Goal: Task Accomplishment & Management: Manage account settings

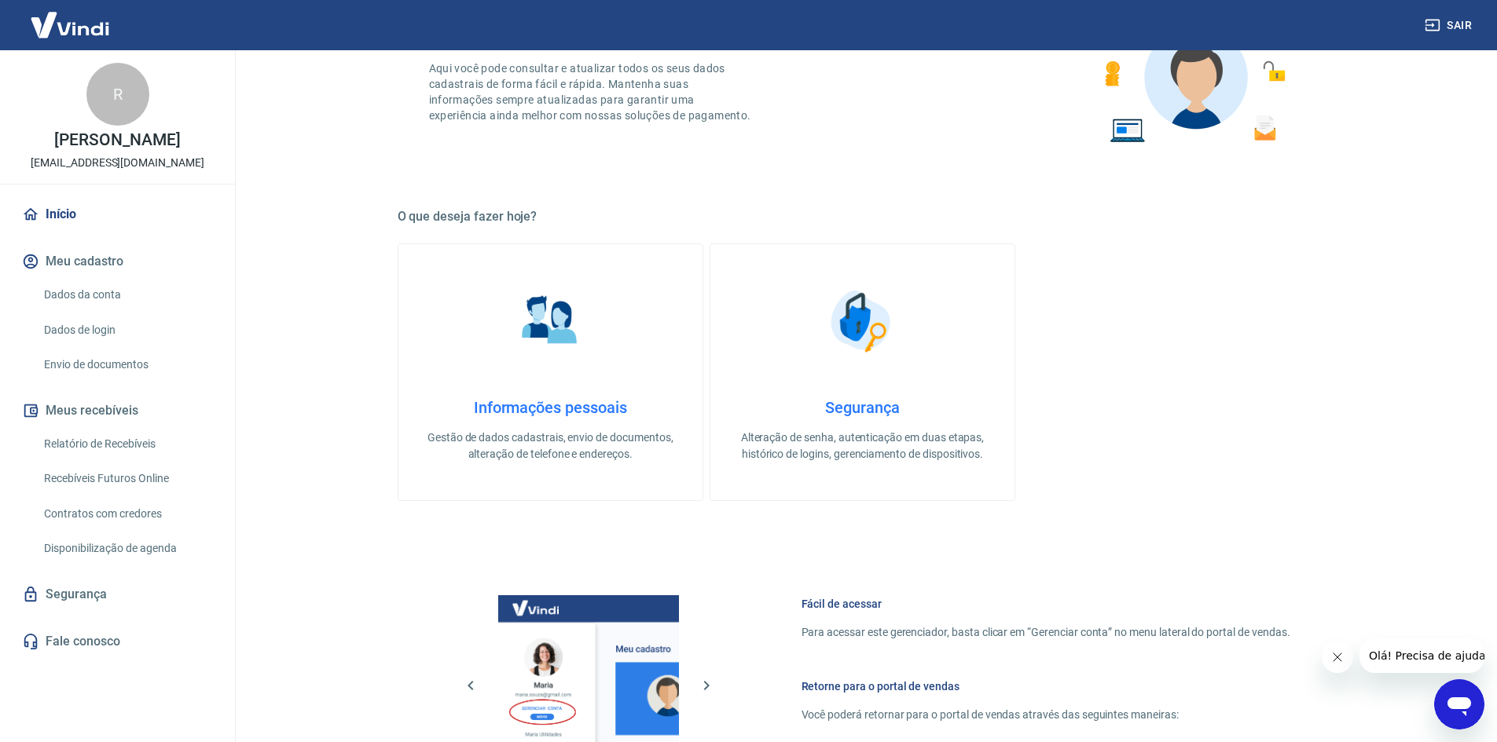
scroll to position [314, 0]
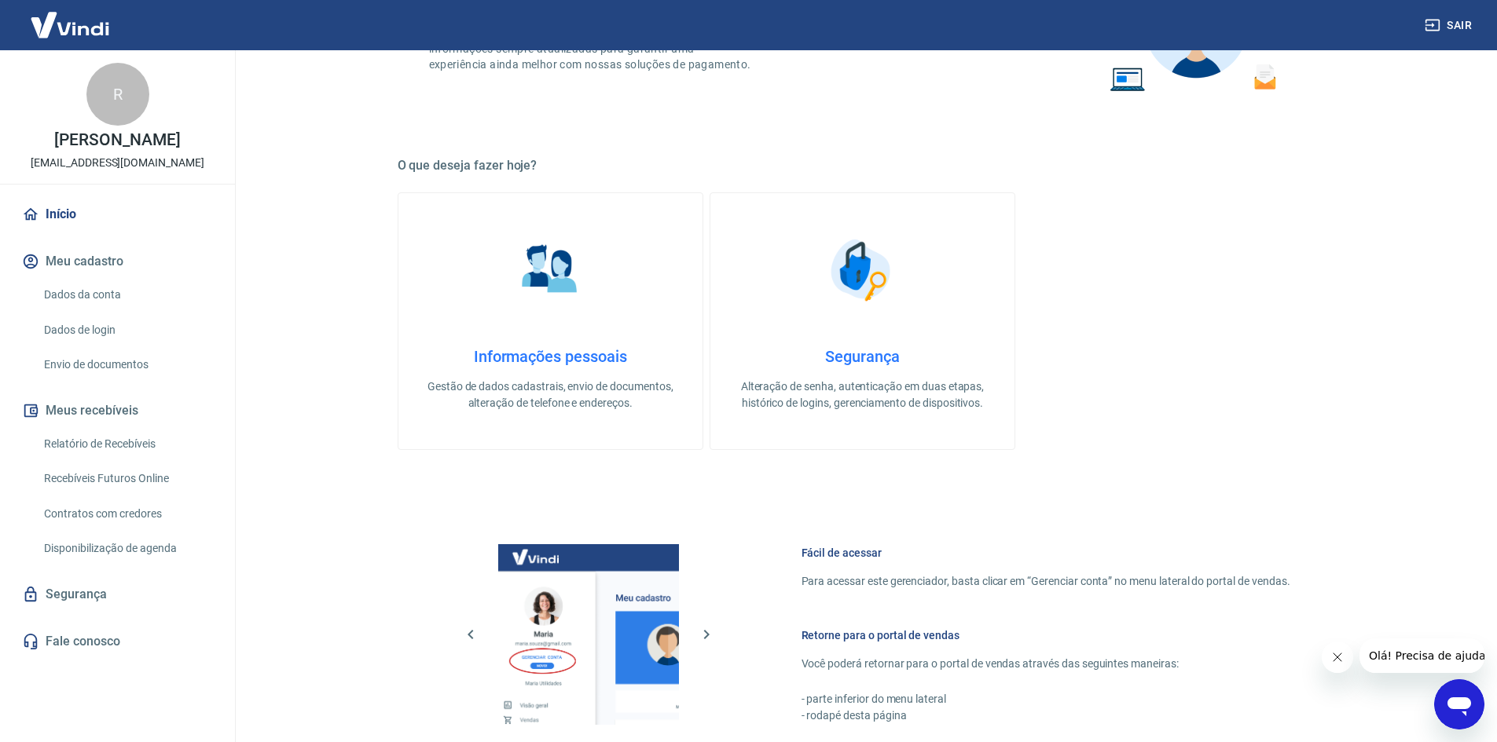
click at [552, 354] on h4 "Informações pessoais" at bounding box center [550, 356] width 254 height 19
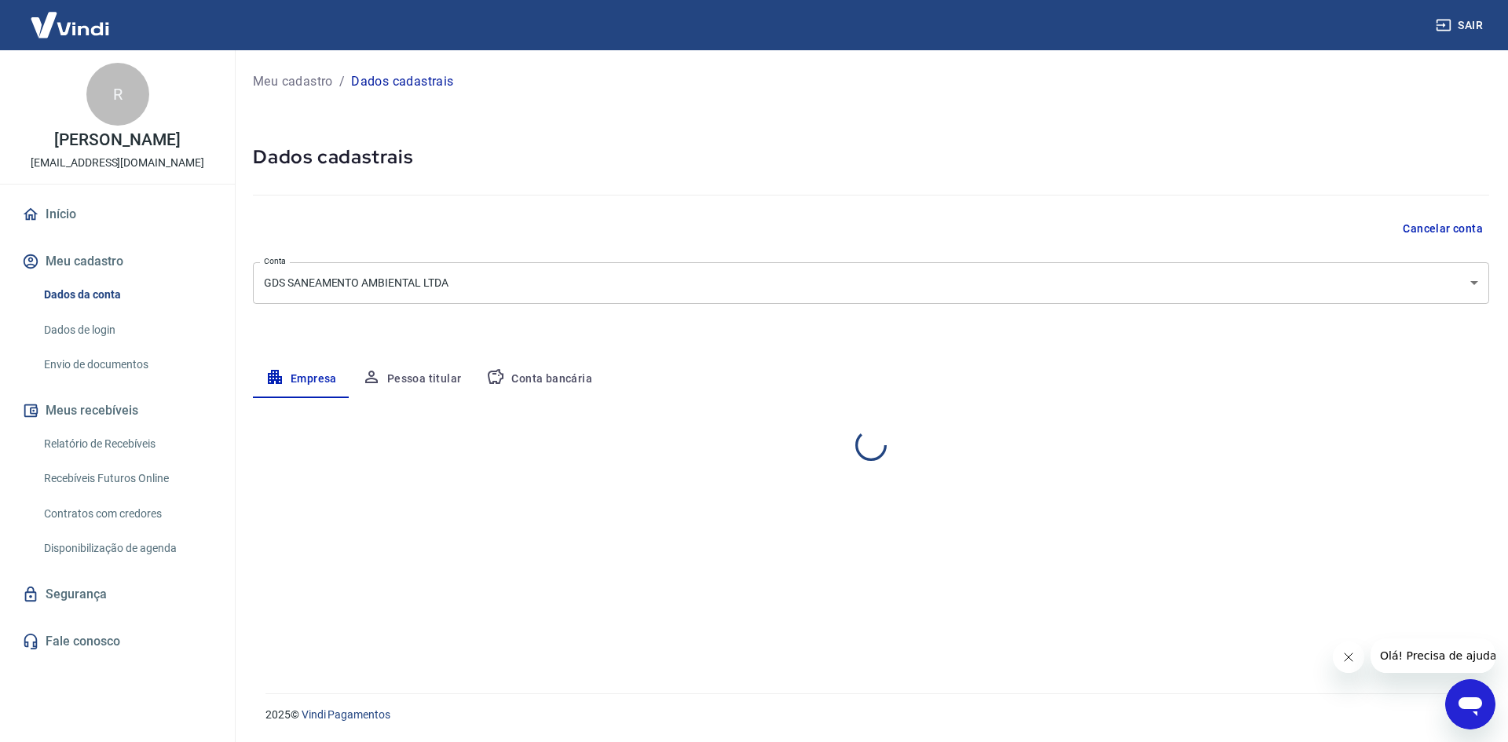
select select "SP"
select select "business"
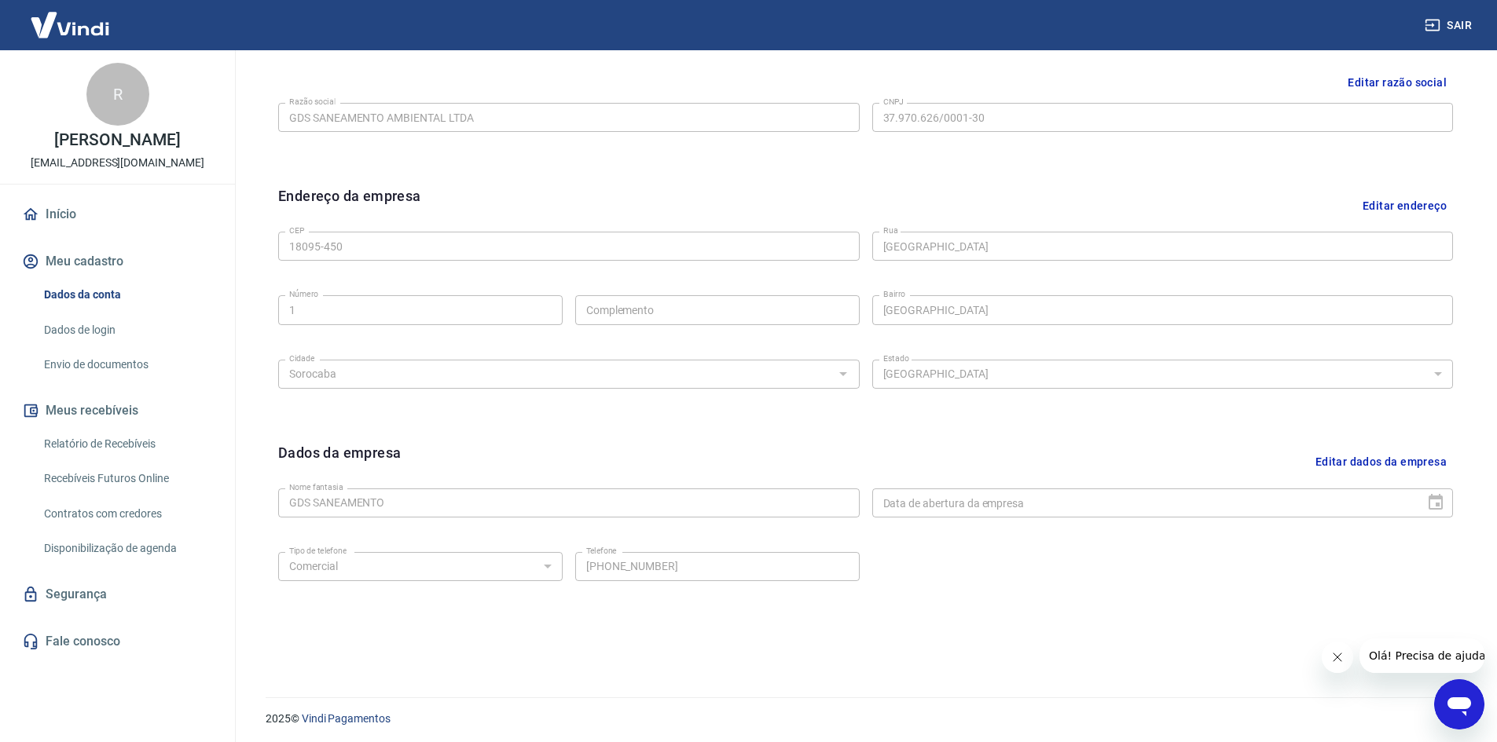
scroll to position [390, 0]
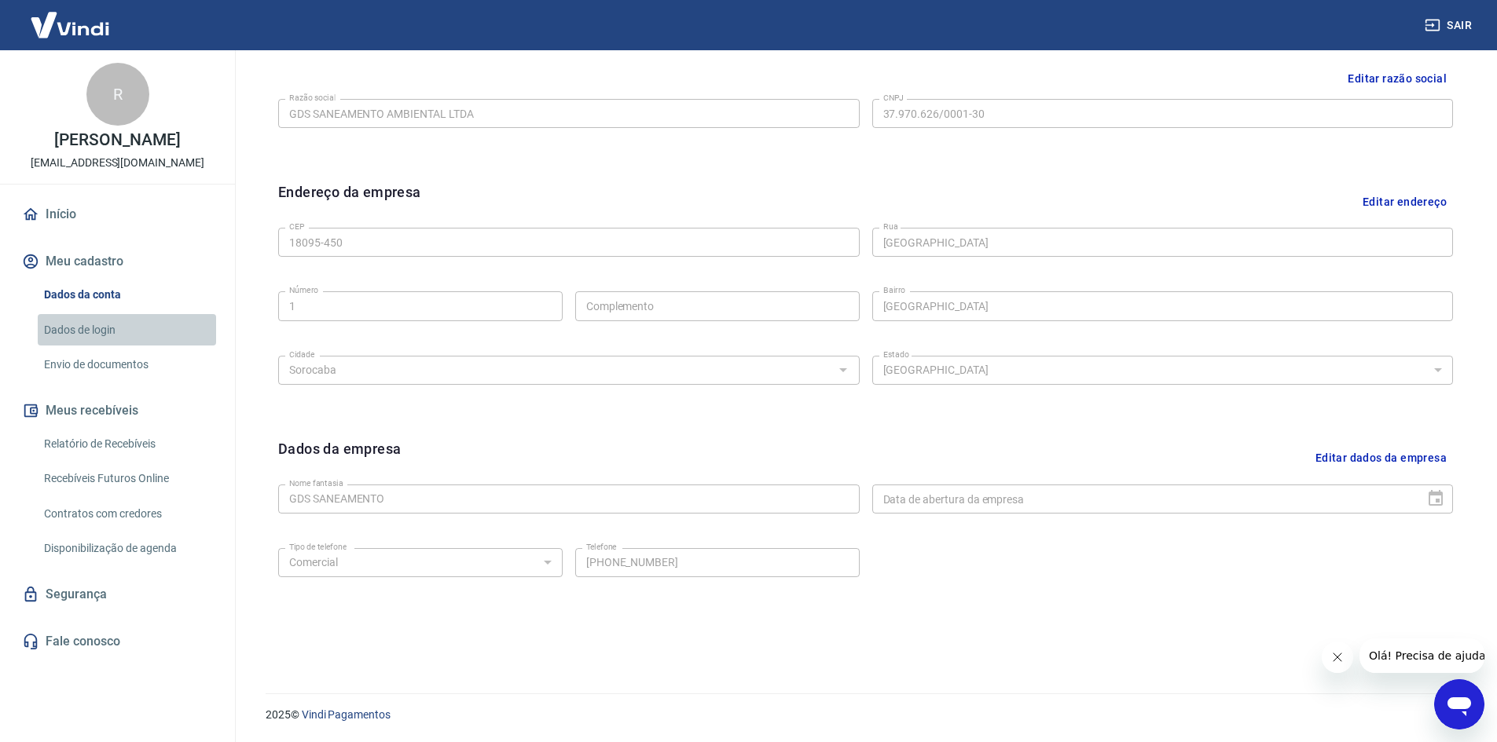
click at [107, 338] on link "Dados de login" at bounding box center [127, 330] width 178 height 32
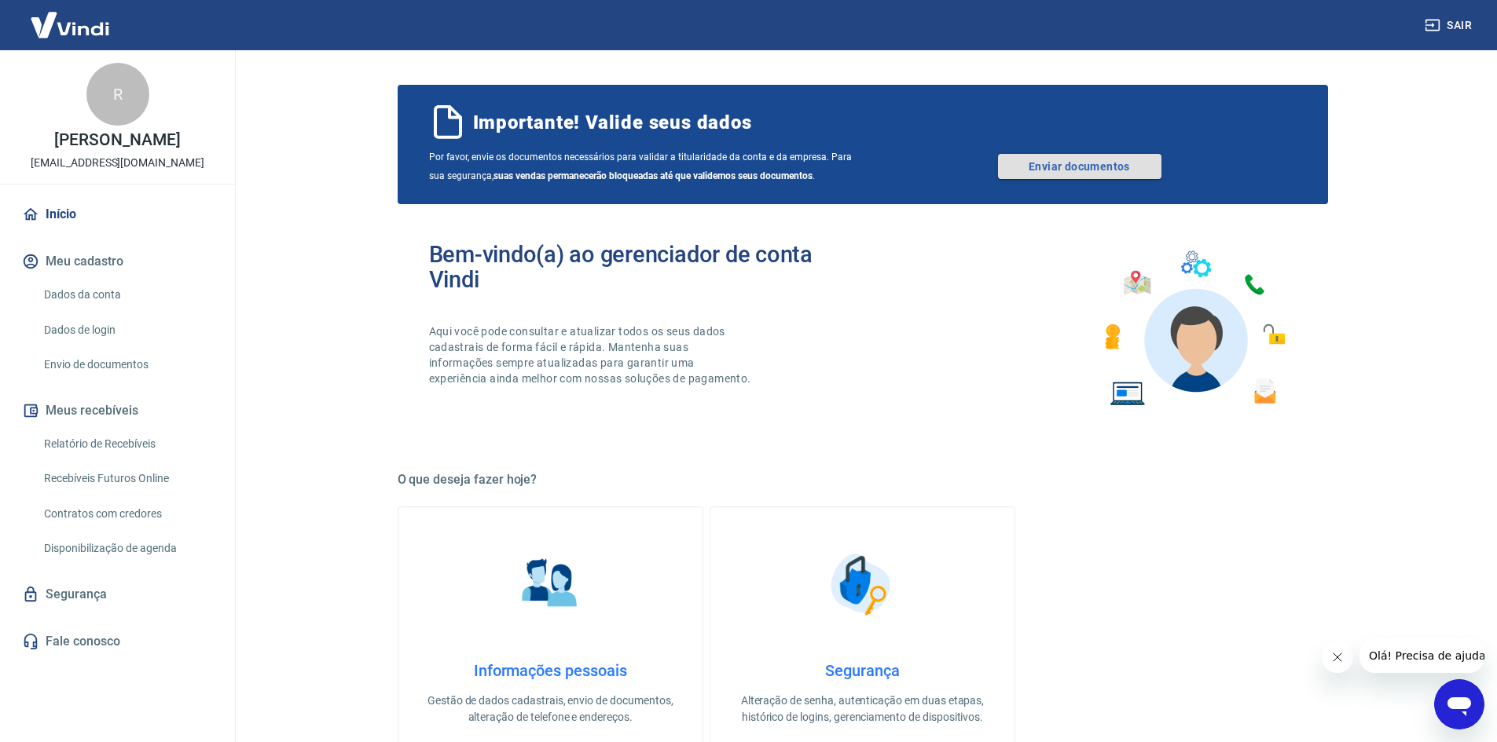
click at [1076, 164] on link "Enviar documentos" at bounding box center [1079, 166] width 163 height 25
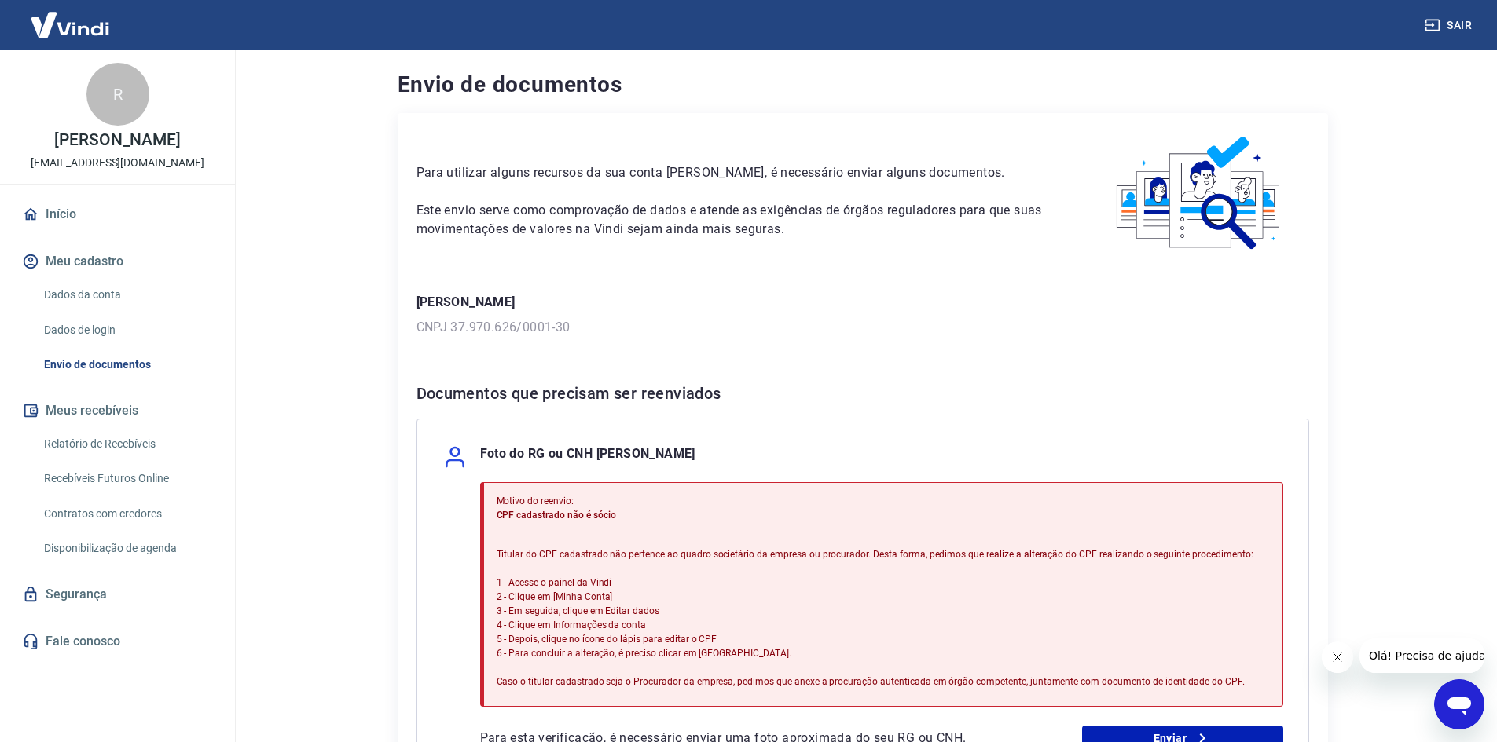
click at [88, 211] on link "Início" at bounding box center [117, 214] width 197 height 35
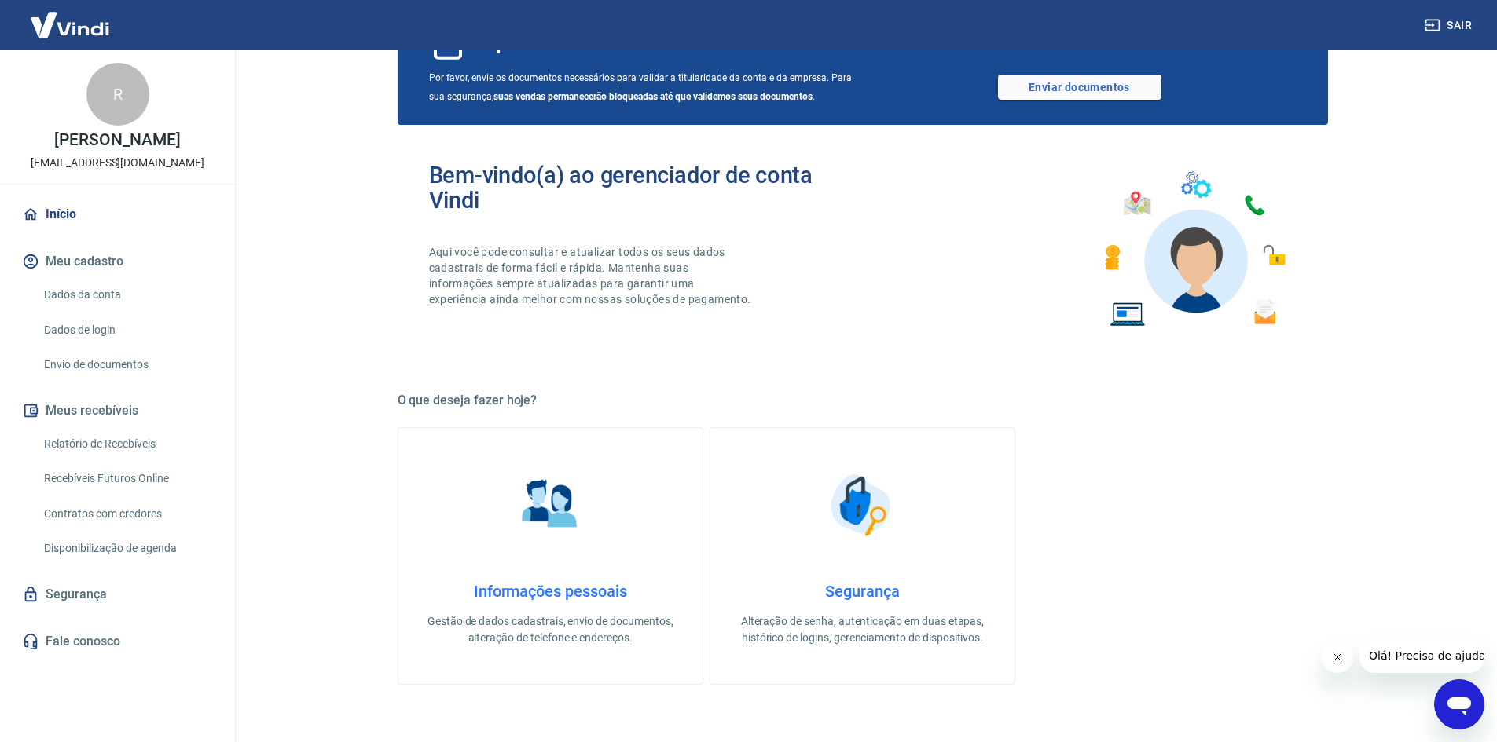
scroll to position [79, 0]
click at [95, 295] on link "Dados da conta" at bounding box center [127, 295] width 178 height 32
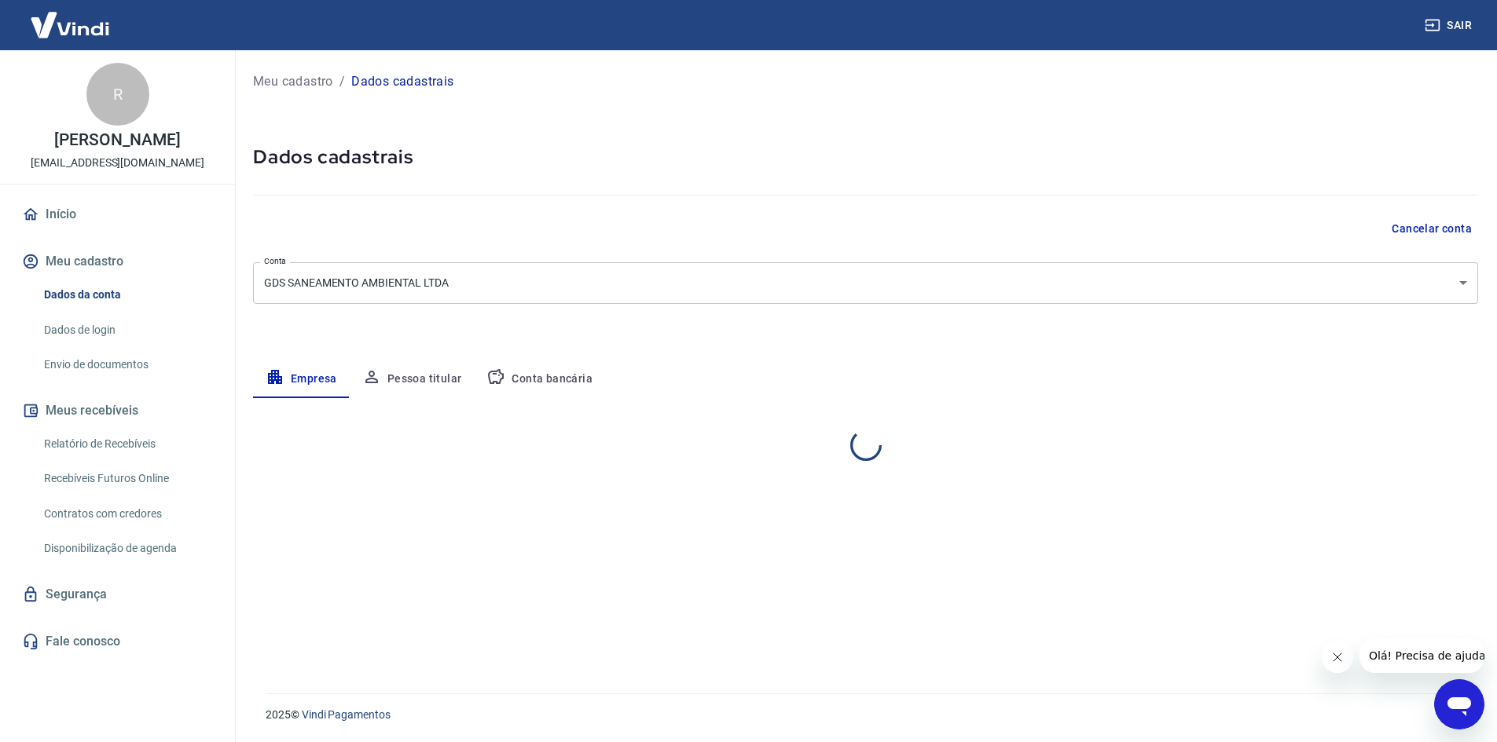
select select "SP"
select select "business"
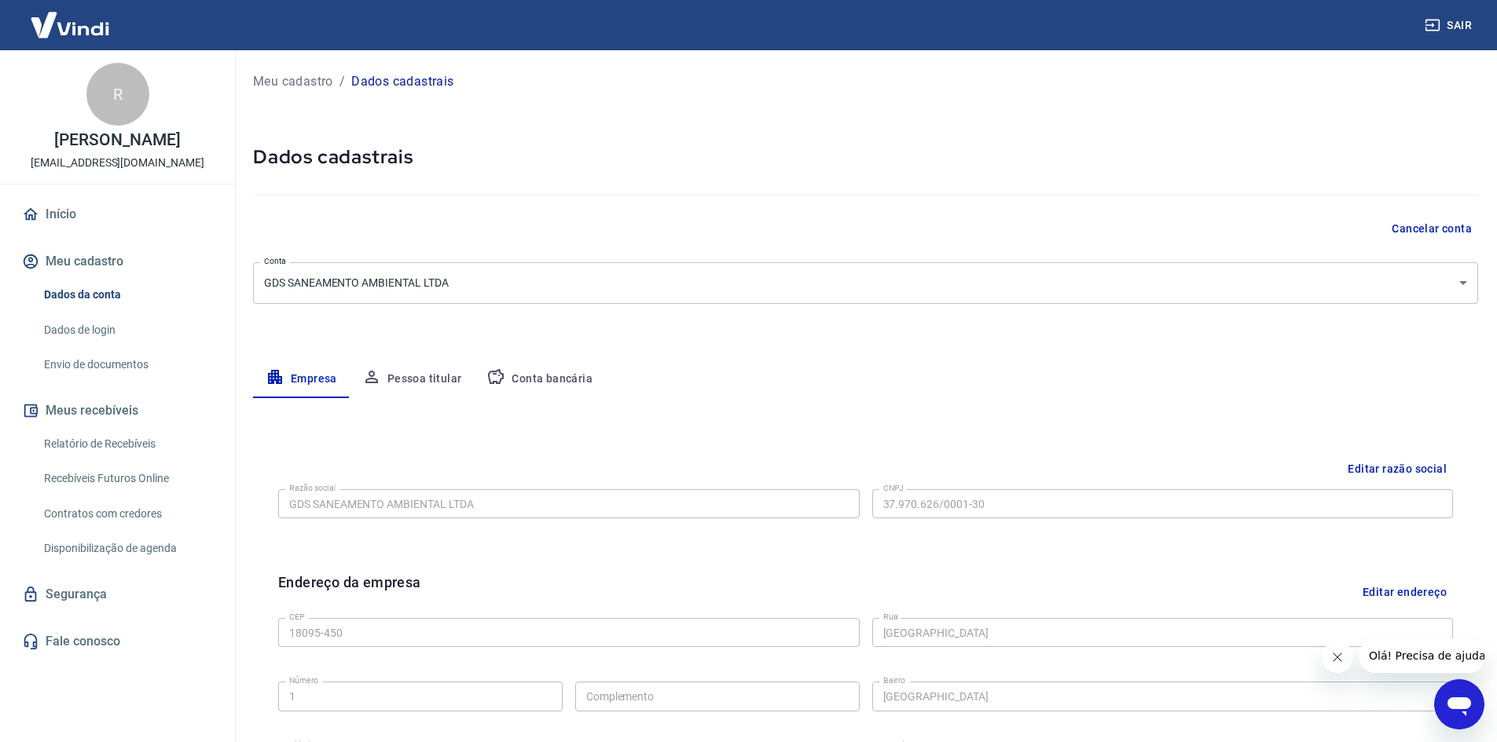
click at [430, 383] on button "Pessoa titular" at bounding box center [412, 380] width 125 height 38
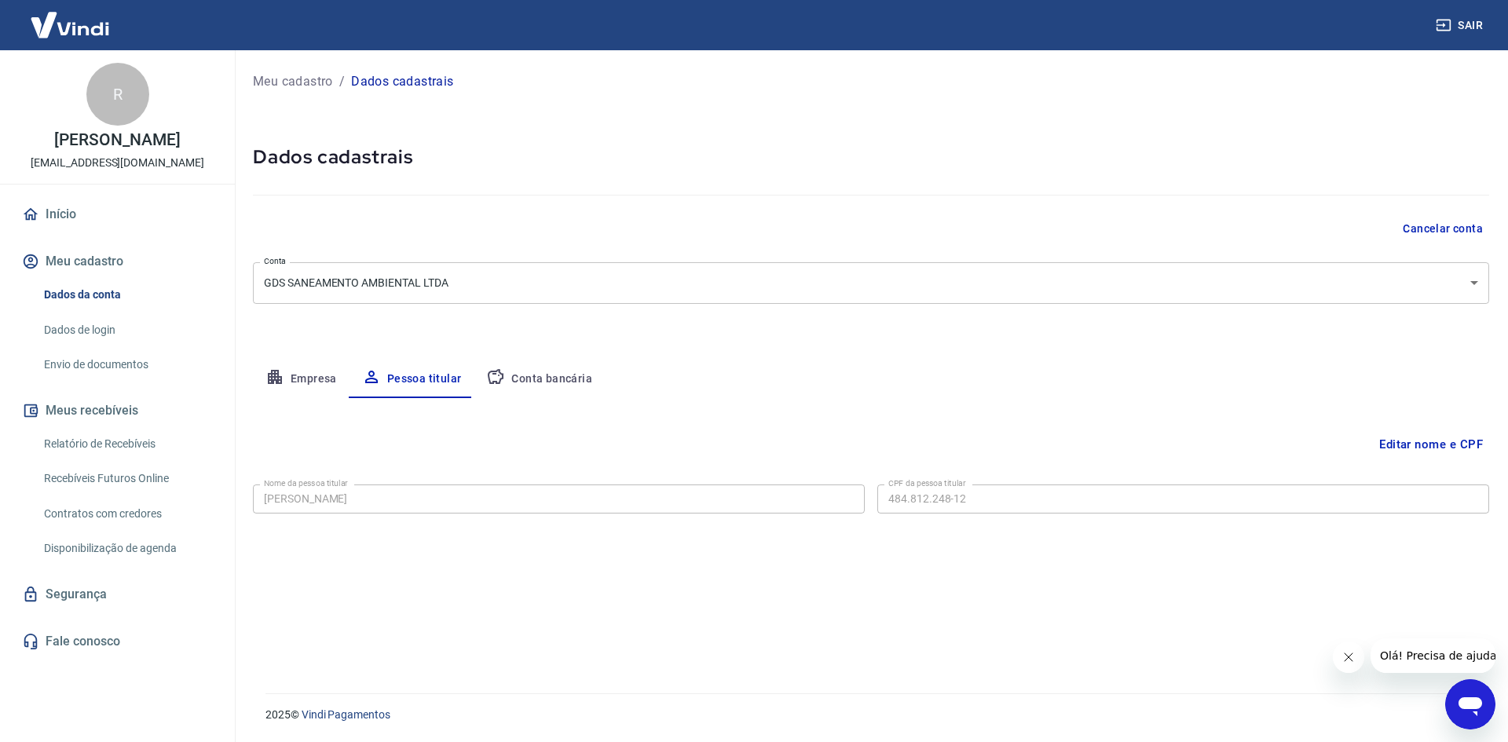
click at [1425, 449] on button "Editar nome e CPF" at bounding box center [1431, 445] width 116 height 30
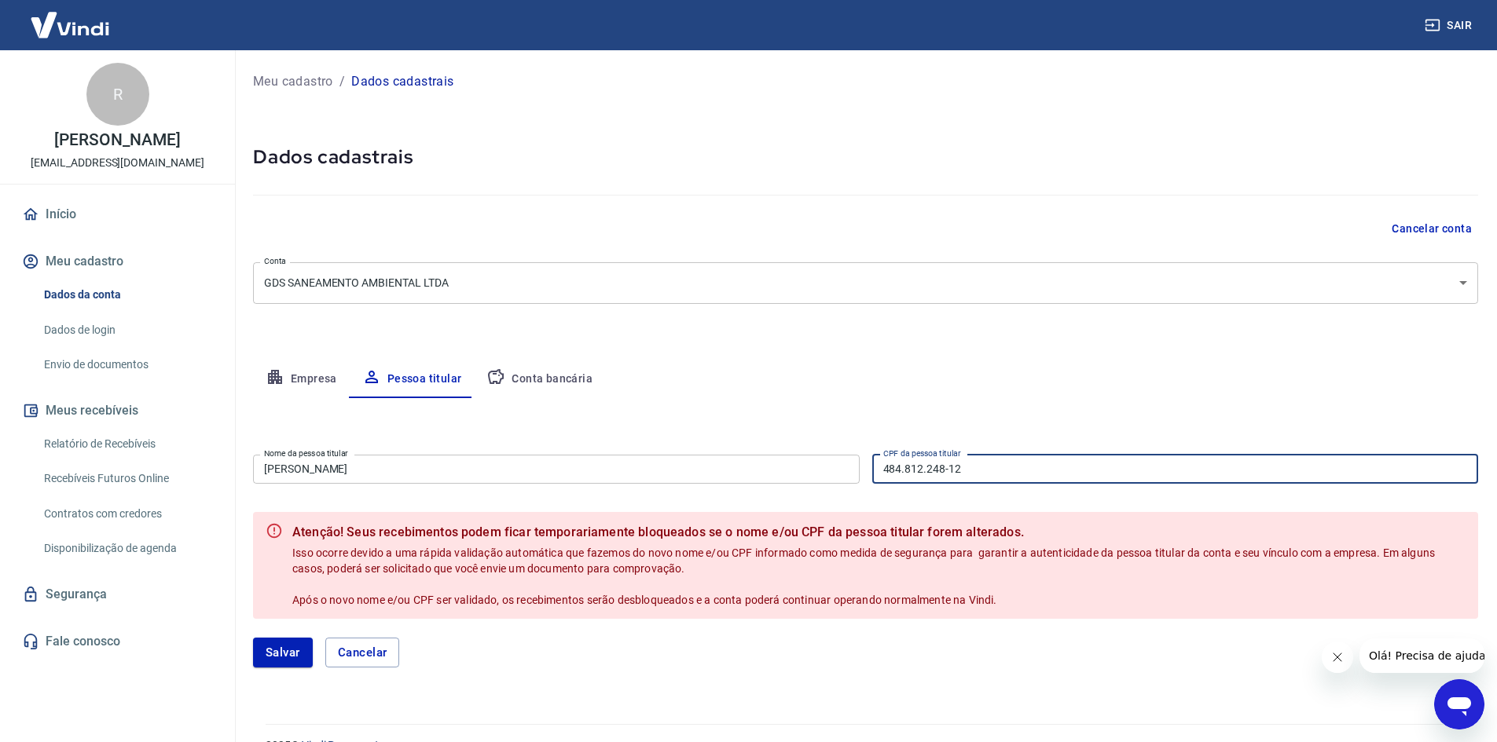
click at [1173, 475] on input "484.812.248-12" at bounding box center [1175, 469] width 607 height 29
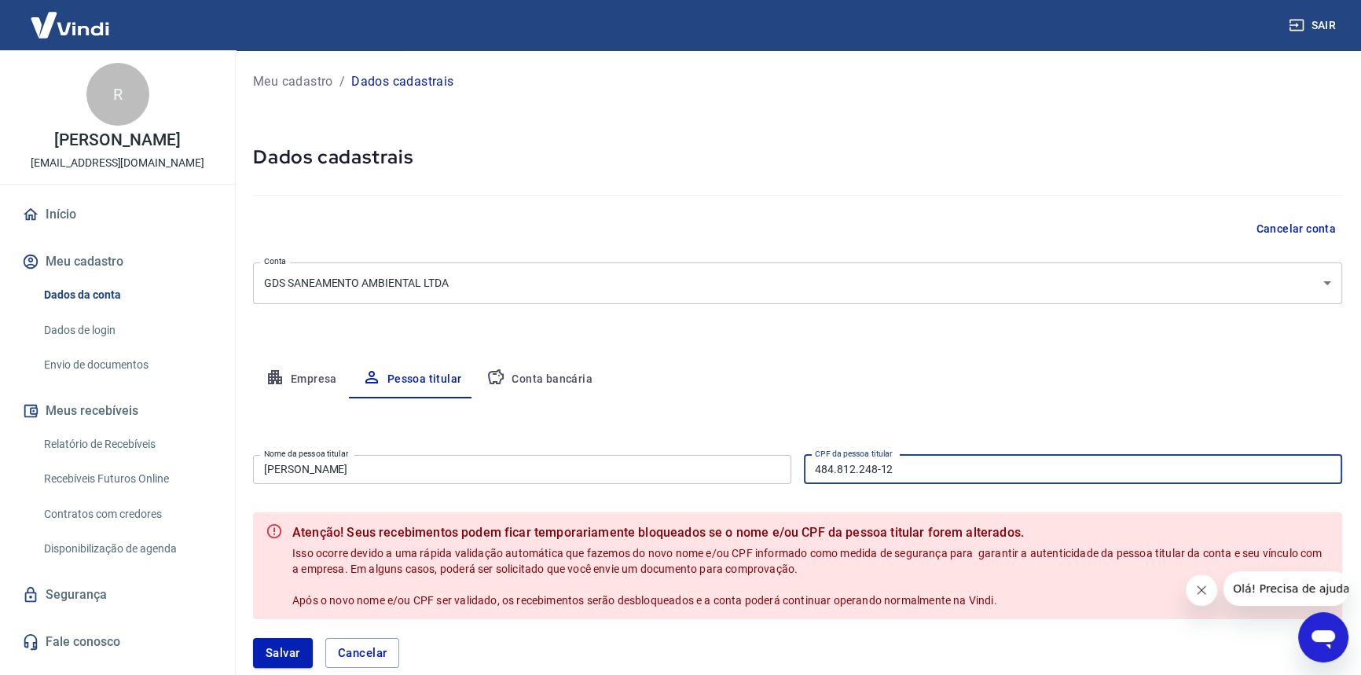
drag, startPoint x: 906, startPoint y: 463, endPoint x: 733, endPoint y: 485, distance: 174.2
click at [734, 485] on div "Nome da pessoa titular [PERSON_NAME] Nome da pessoa titular CPF da pessoa titul…" at bounding box center [797, 468] width 1089 height 38
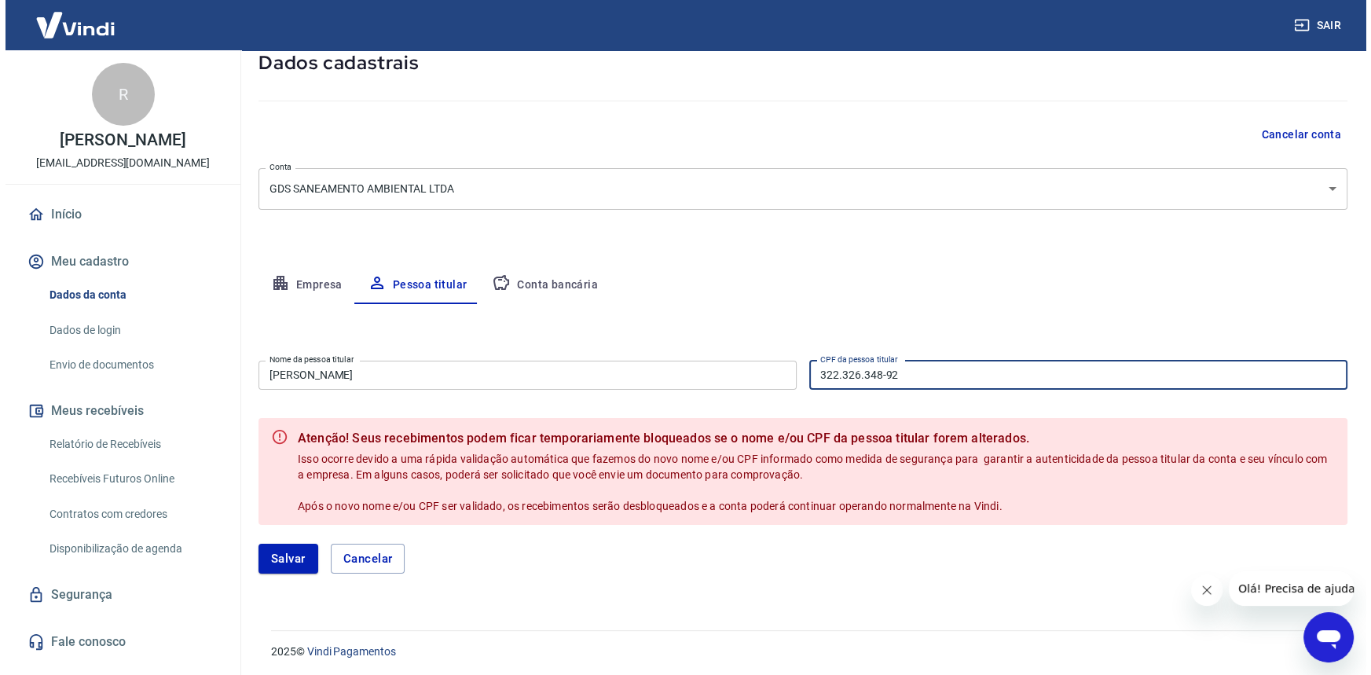
scroll to position [97, 0]
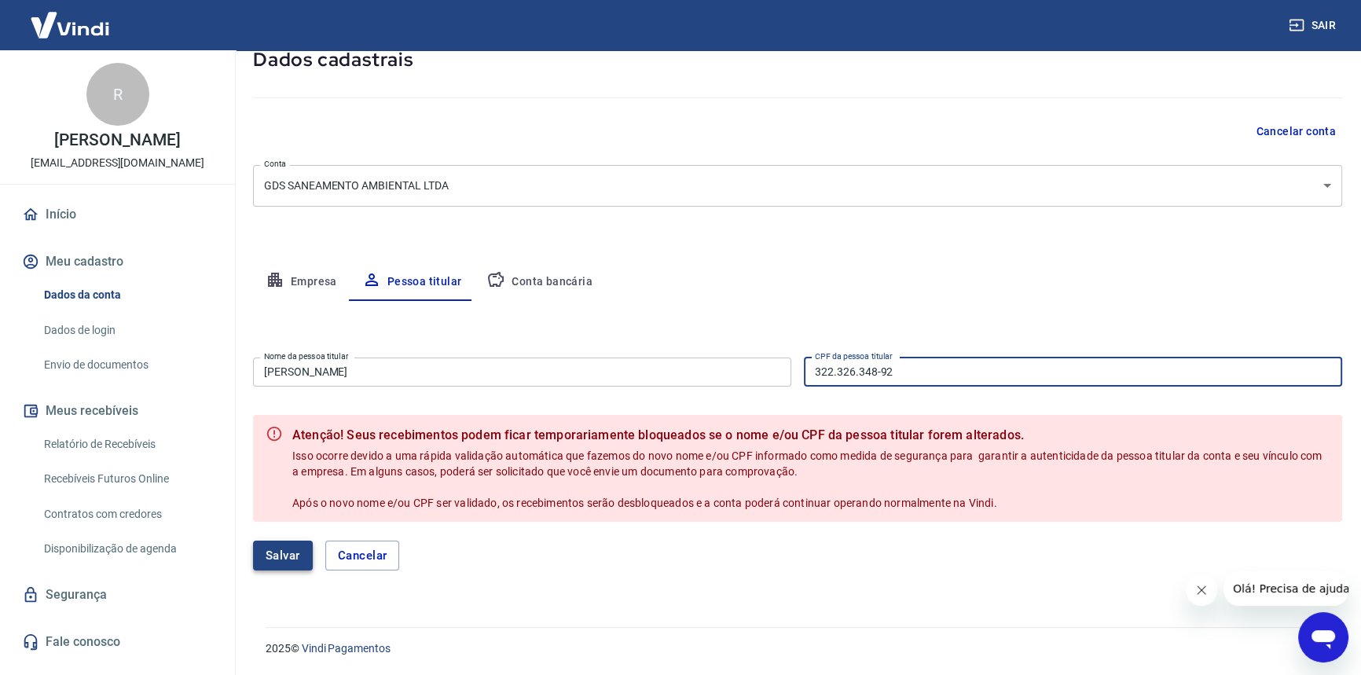
type input "322.326.348-92"
click at [291, 546] on button "Salvar" at bounding box center [283, 556] width 60 height 30
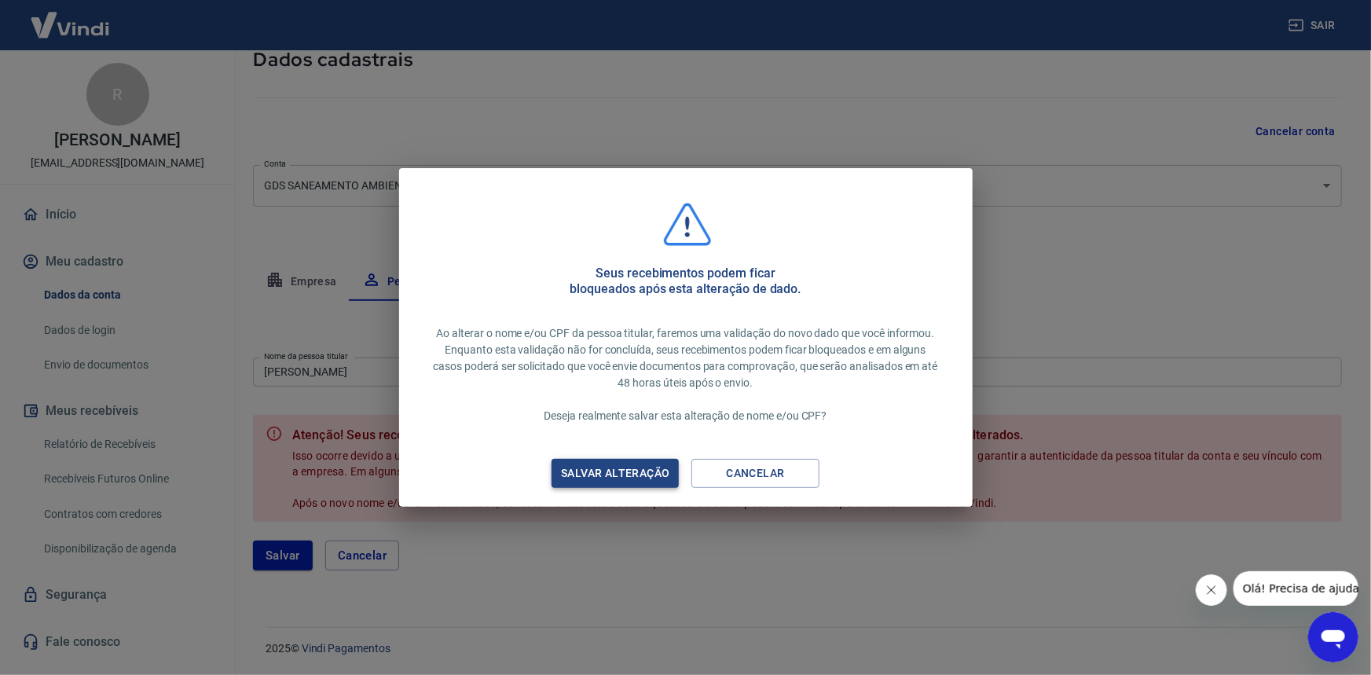
click at [592, 471] on div "Salvar alteração" at bounding box center [615, 474] width 146 height 20
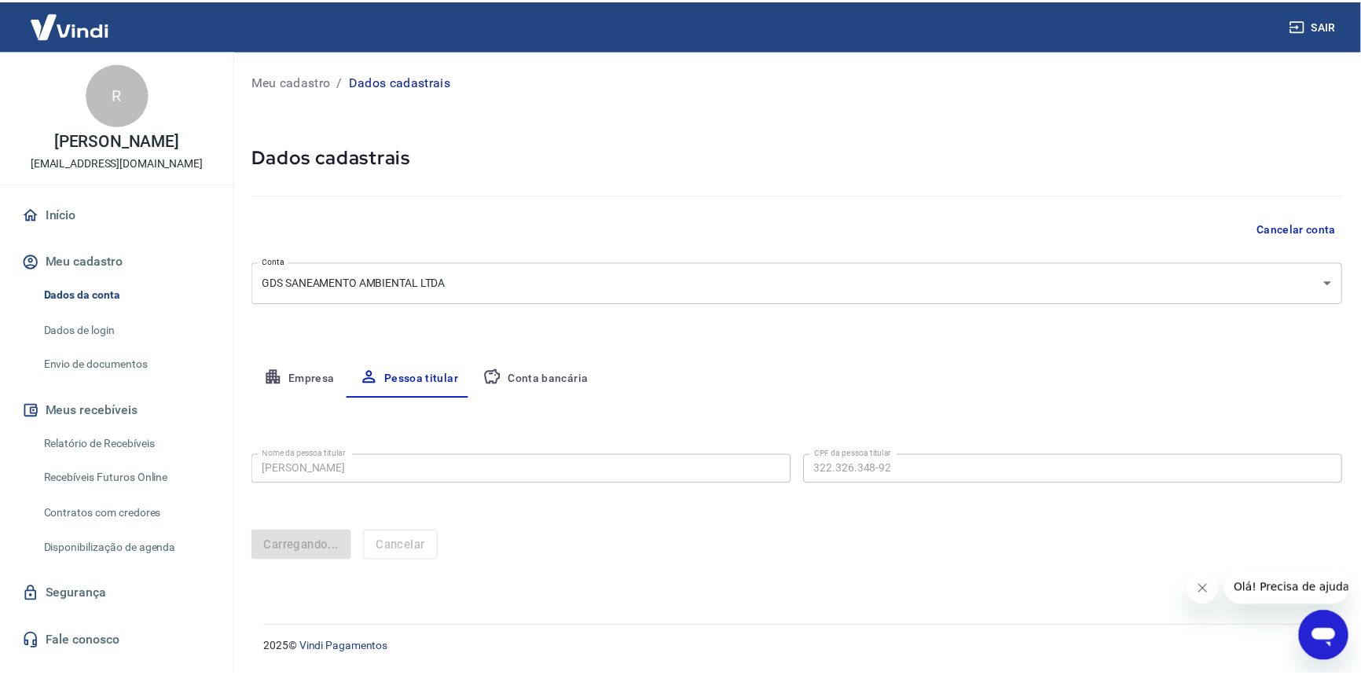
scroll to position [0, 0]
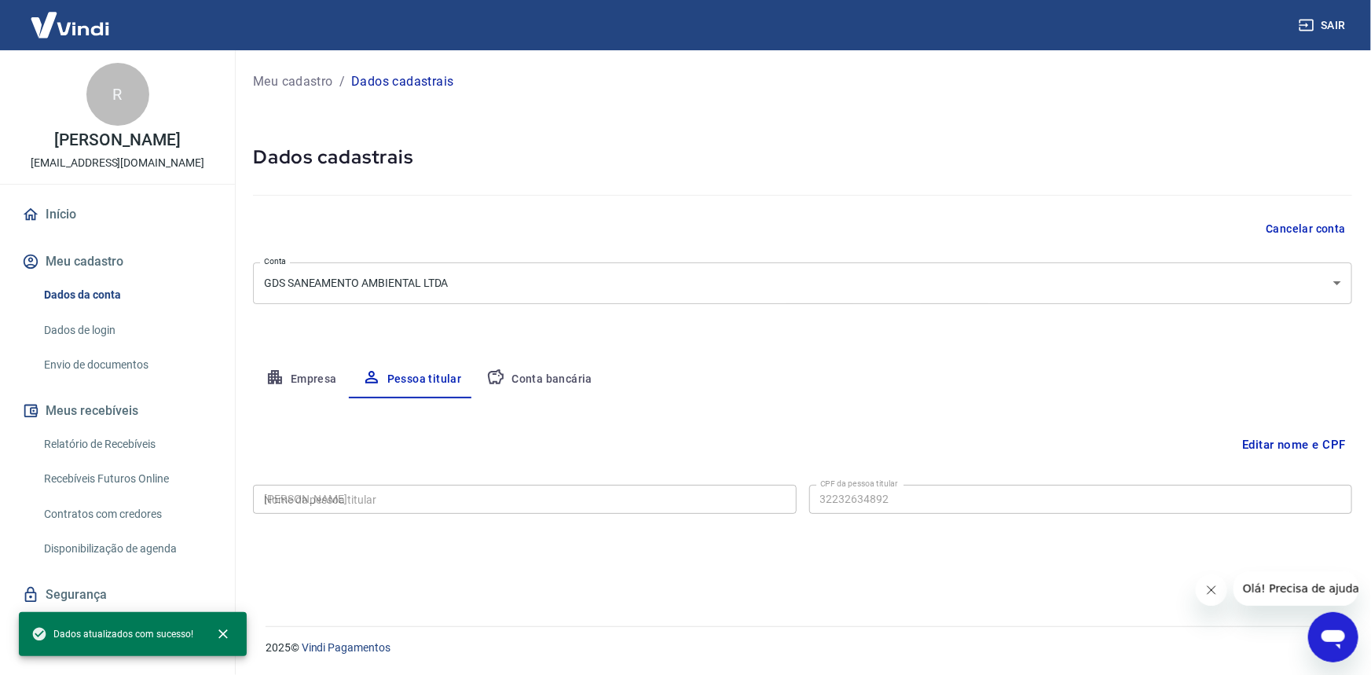
type input "322.326.348-92"
click at [525, 370] on button "Conta bancária" at bounding box center [539, 380] width 131 height 38
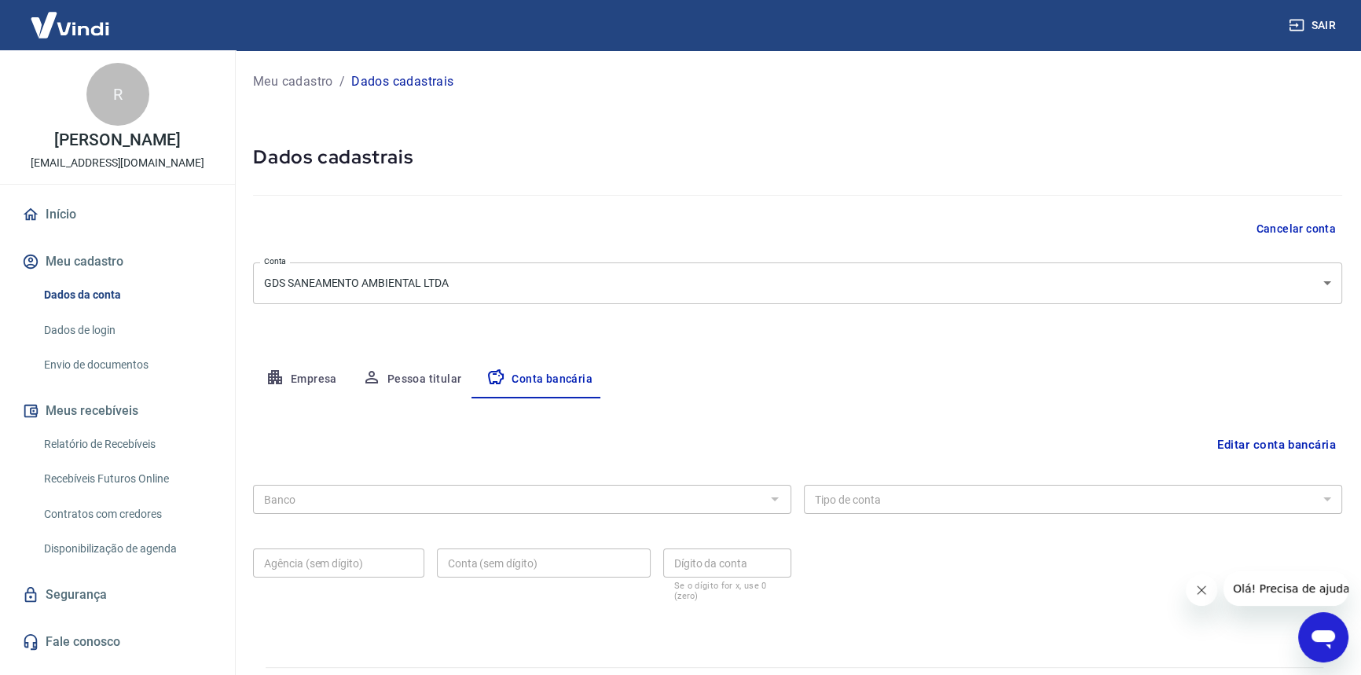
scroll to position [39, 0]
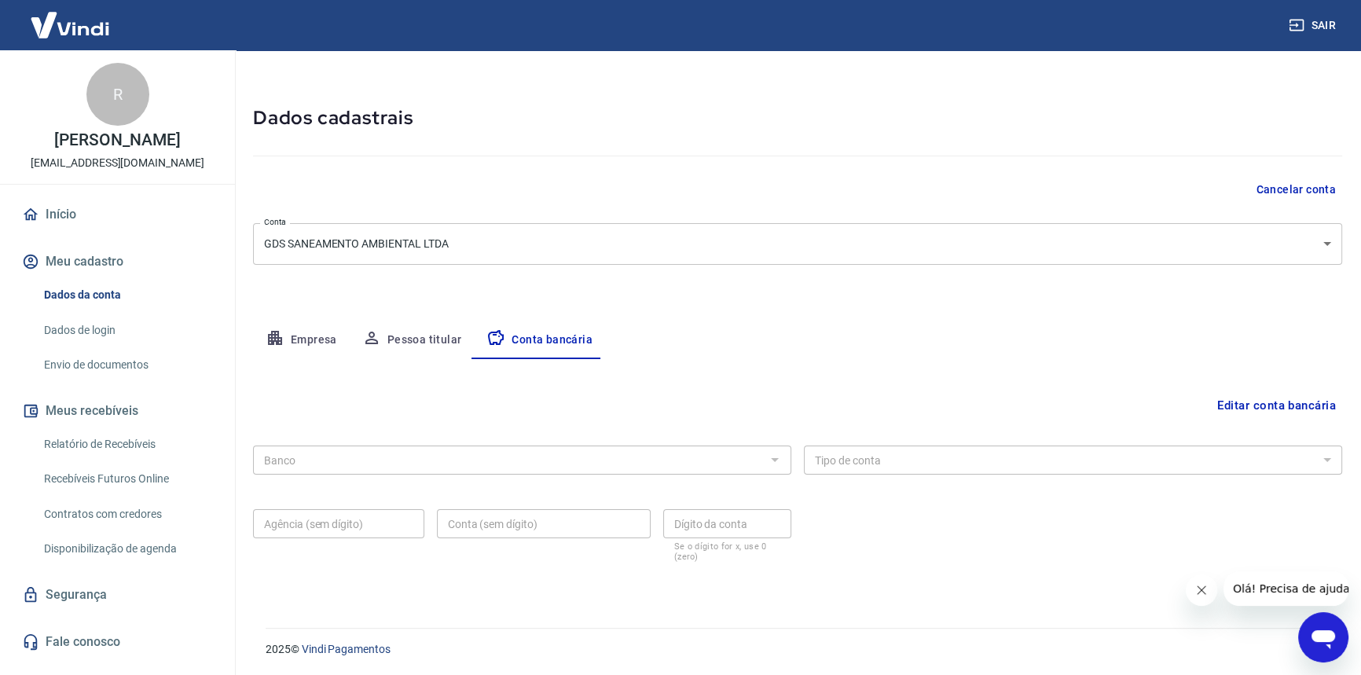
click at [1284, 401] on button "Editar conta bancária" at bounding box center [1276, 405] width 131 height 30
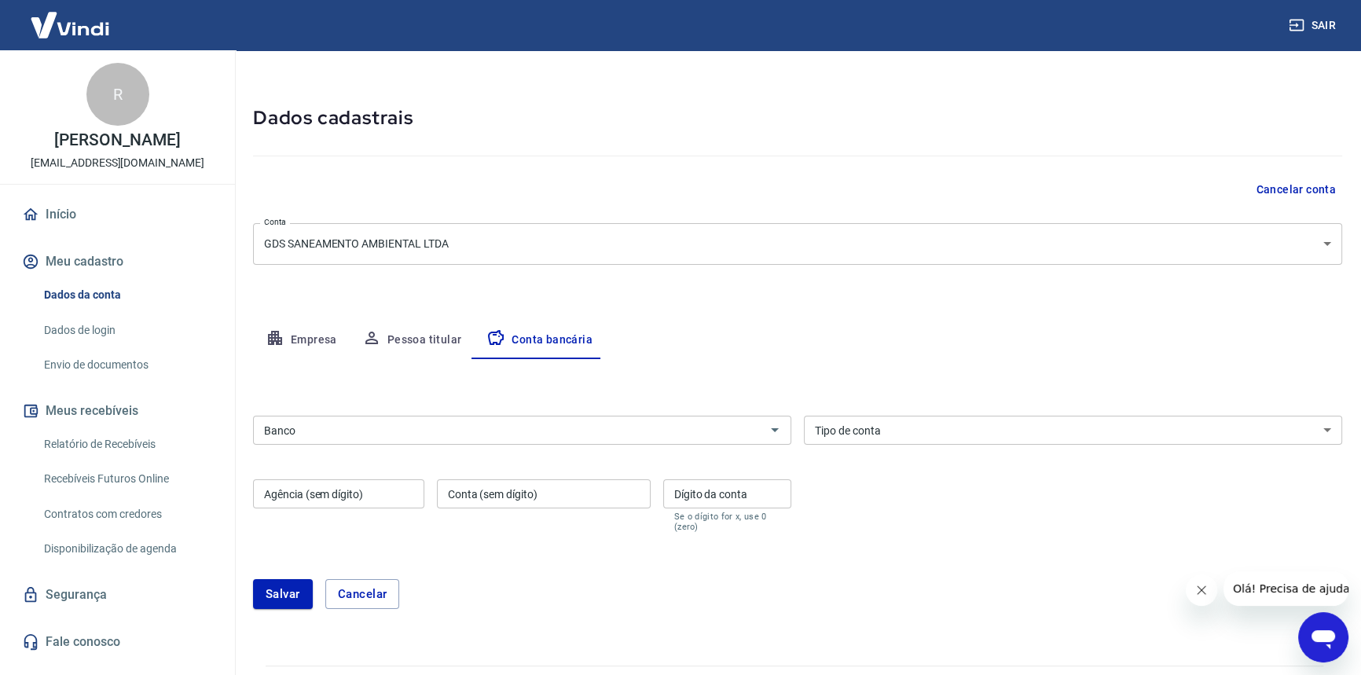
click at [603, 431] on input "Banco" at bounding box center [509, 430] width 503 height 20
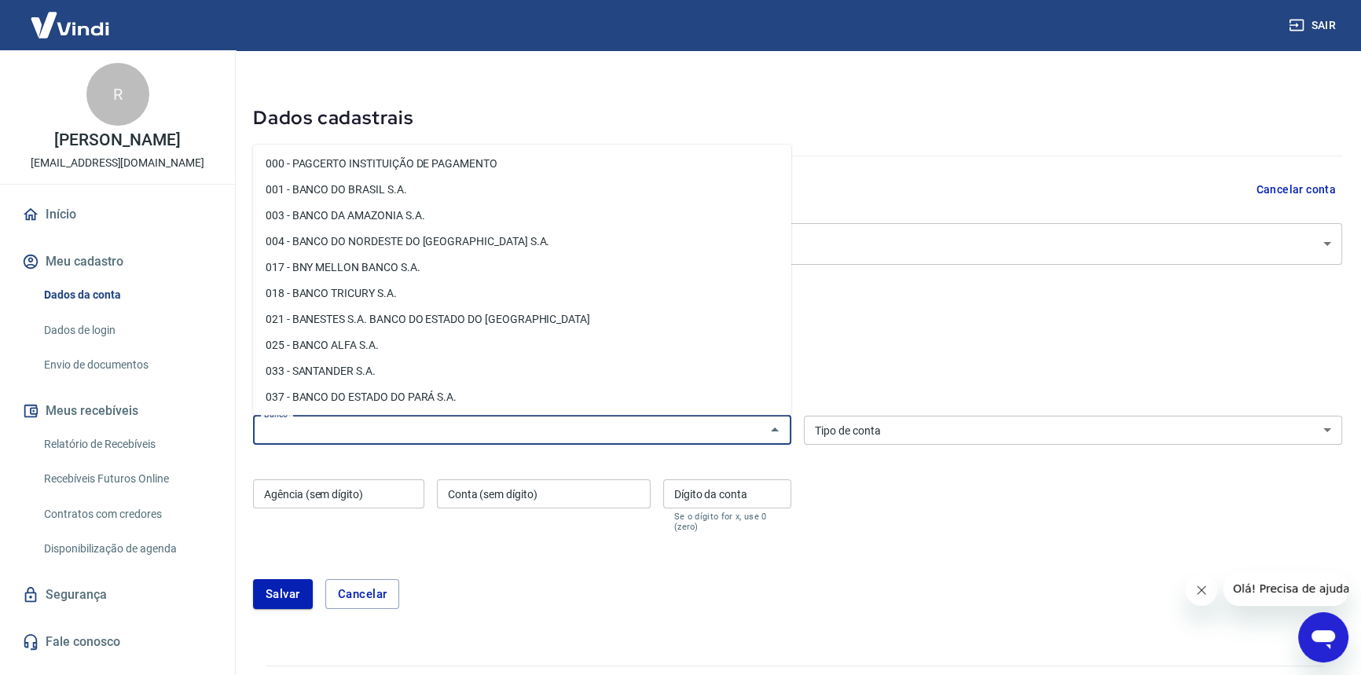
click at [487, 425] on input "Banco" at bounding box center [509, 430] width 503 height 20
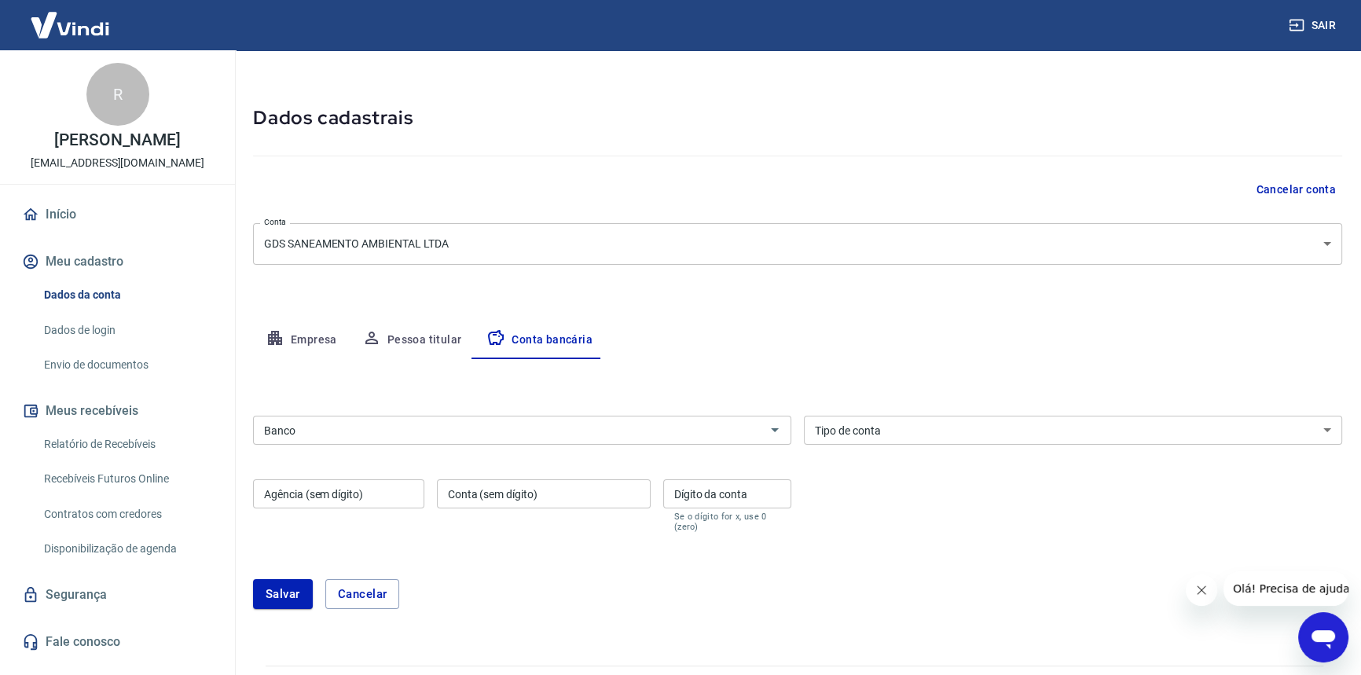
click at [390, 423] on input "Banco" at bounding box center [509, 430] width 503 height 20
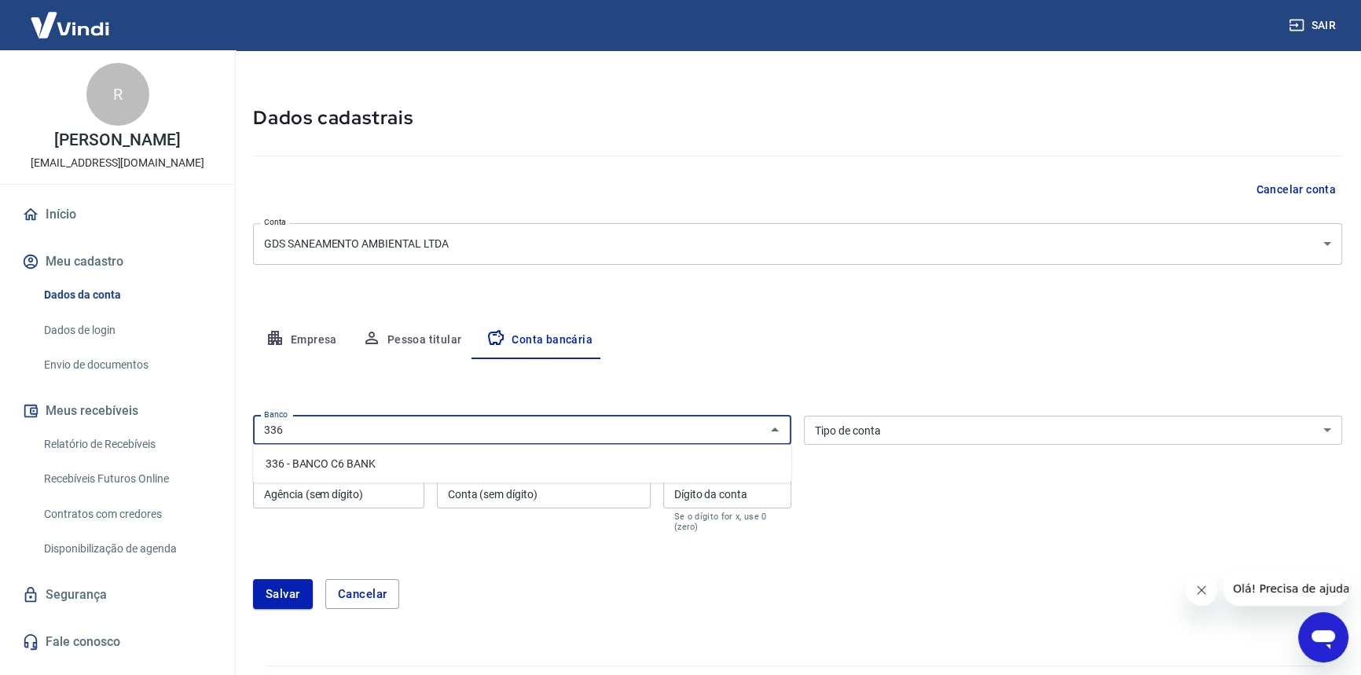
click at [706, 465] on li "336 - BANCO C6 BANK" at bounding box center [522, 463] width 538 height 26
type input "336 - BANCO C6 BANK"
click at [819, 433] on select "Conta Corrente Conta Poupança" at bounding box center [1073, 430] width 538 height 29
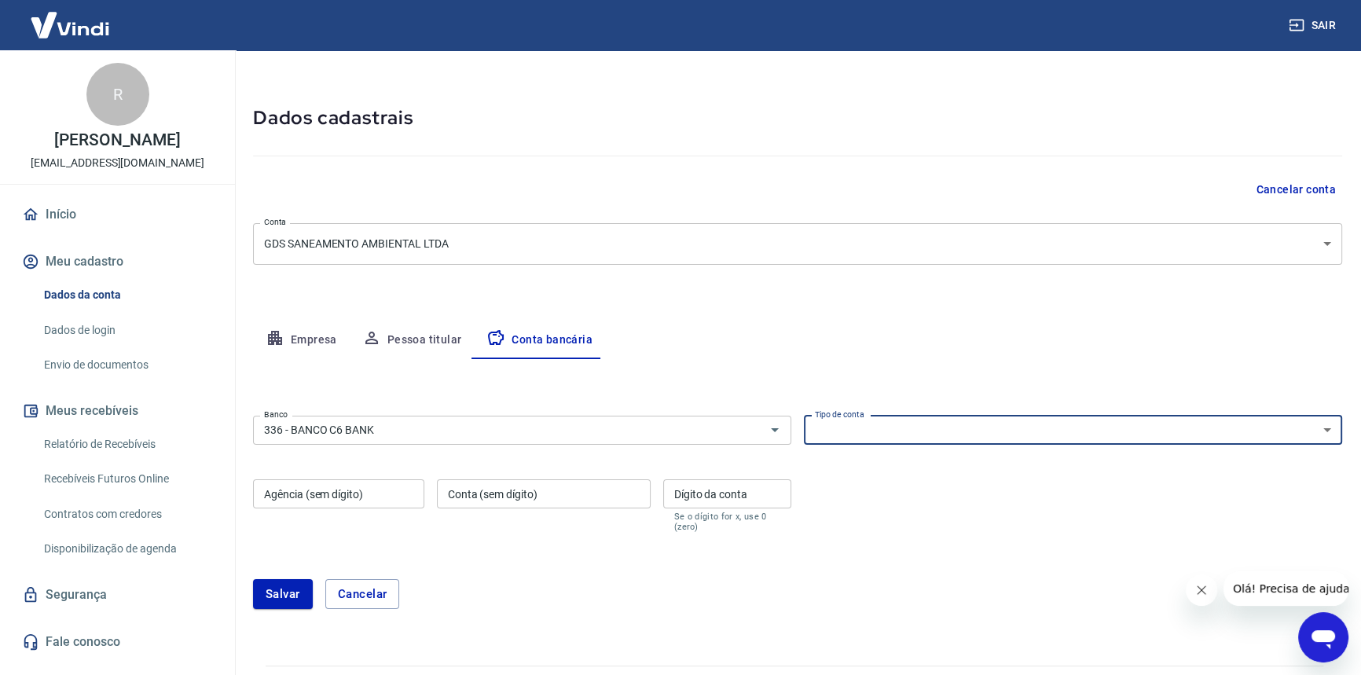
select select "1"
click at [804, 416] on select "Conta Corrente Conta Poupança" at bounding box center [1073, 430] width 538 height 29
click at [354, 495] on input "Agência (sem dígito)" at bounding box center [338, 493] width 171 height 29
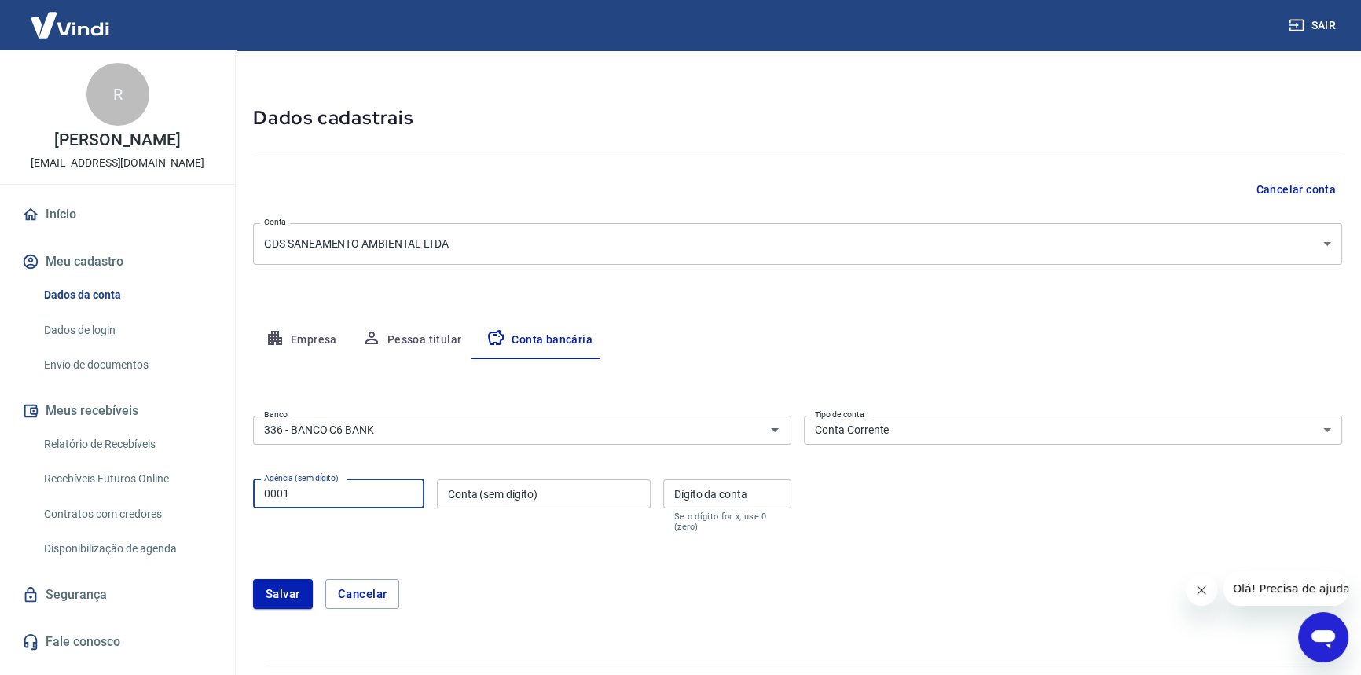
type input "0001"
click at [539, 493] on input "Conta (sem dígito)" at bounding box center [544, 493] width 214 height 29
click at [530, 490] on label "Conta (sem dígito)" at bounding box center [493, 494] width 90 height 16
click at [530, 490] on input "Conta (sem dígito)" at bounding box center [544, 493] width 214 height 29
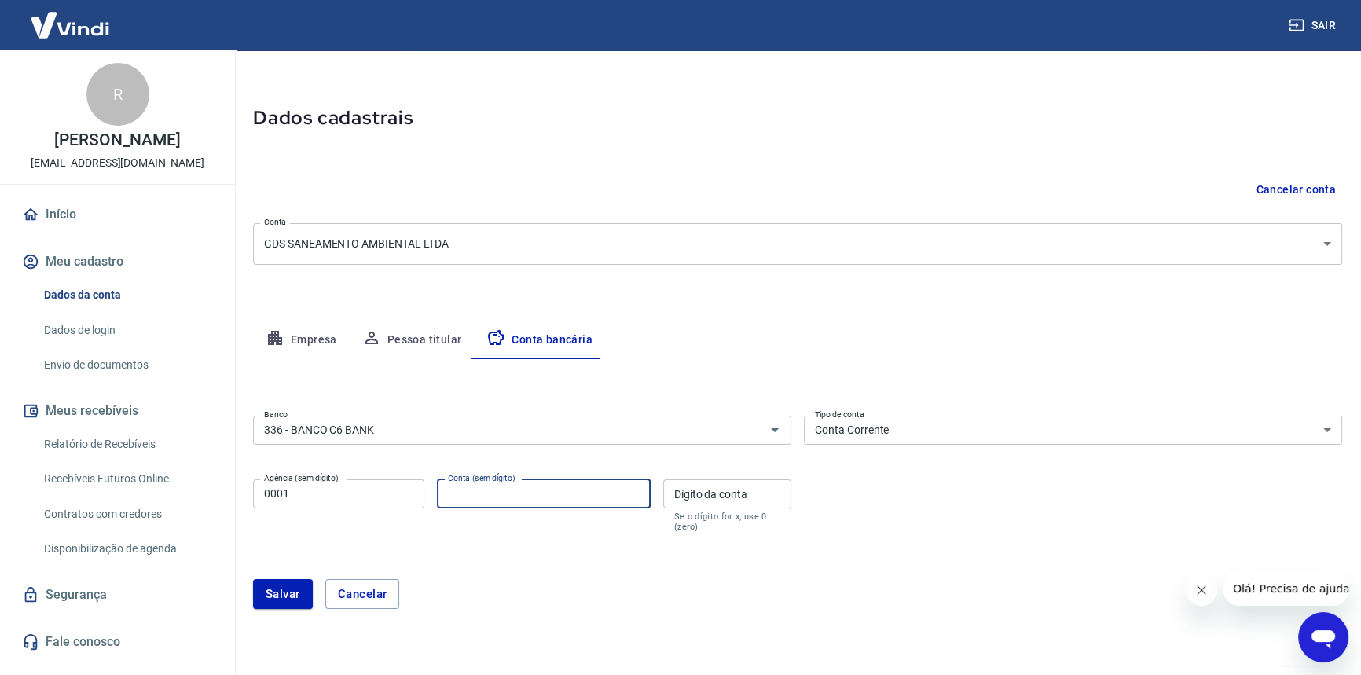
paste input "37269394-6"
type input "37269394"
click at [774, 498] on input "Dígito da conta" at bounding box center [727, 493] width 128 height 29
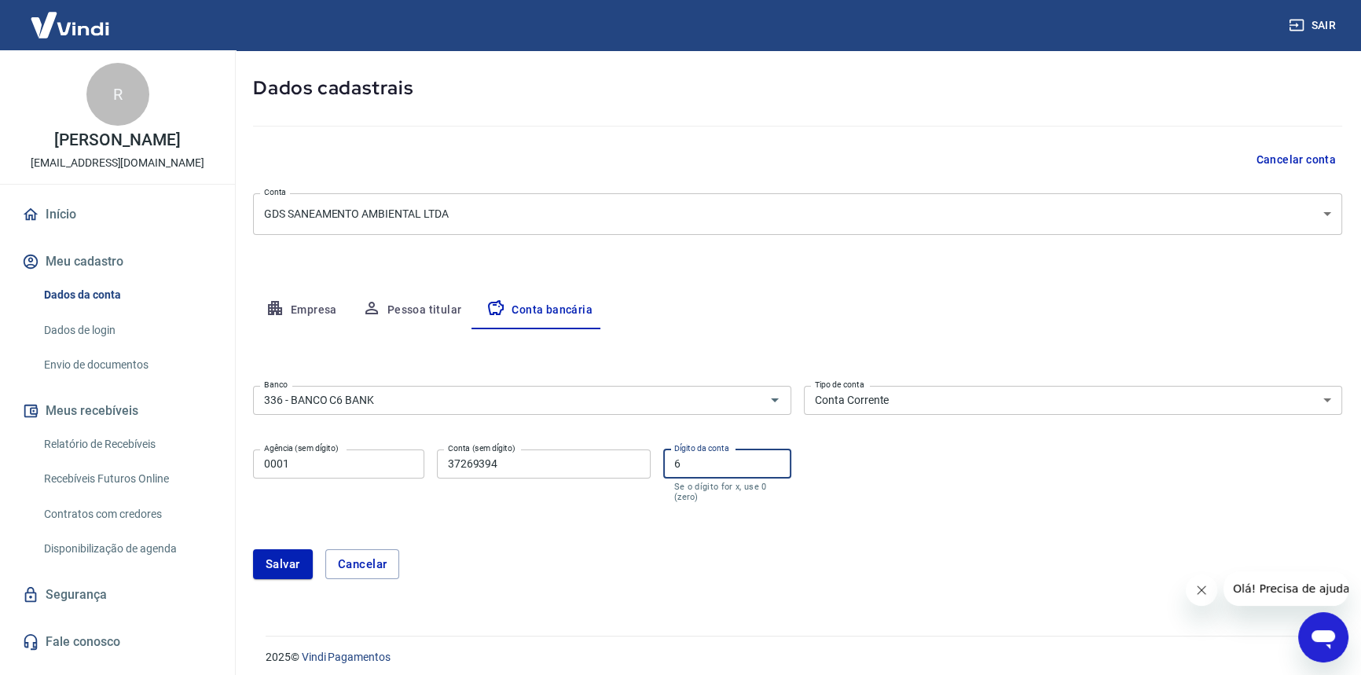
scroll to position [78, 0]
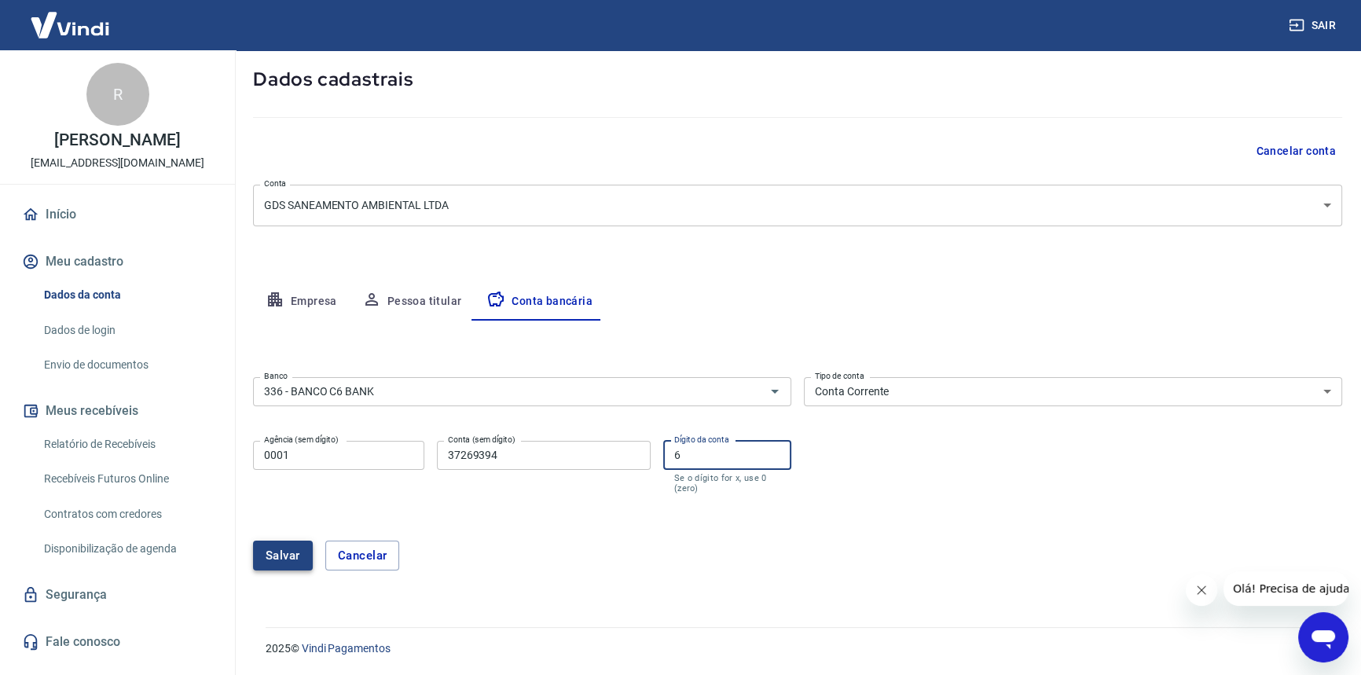
type input "6"
click at [290, 552] on button "Salvar" at bounding box center [283, 556] width 60 height 30
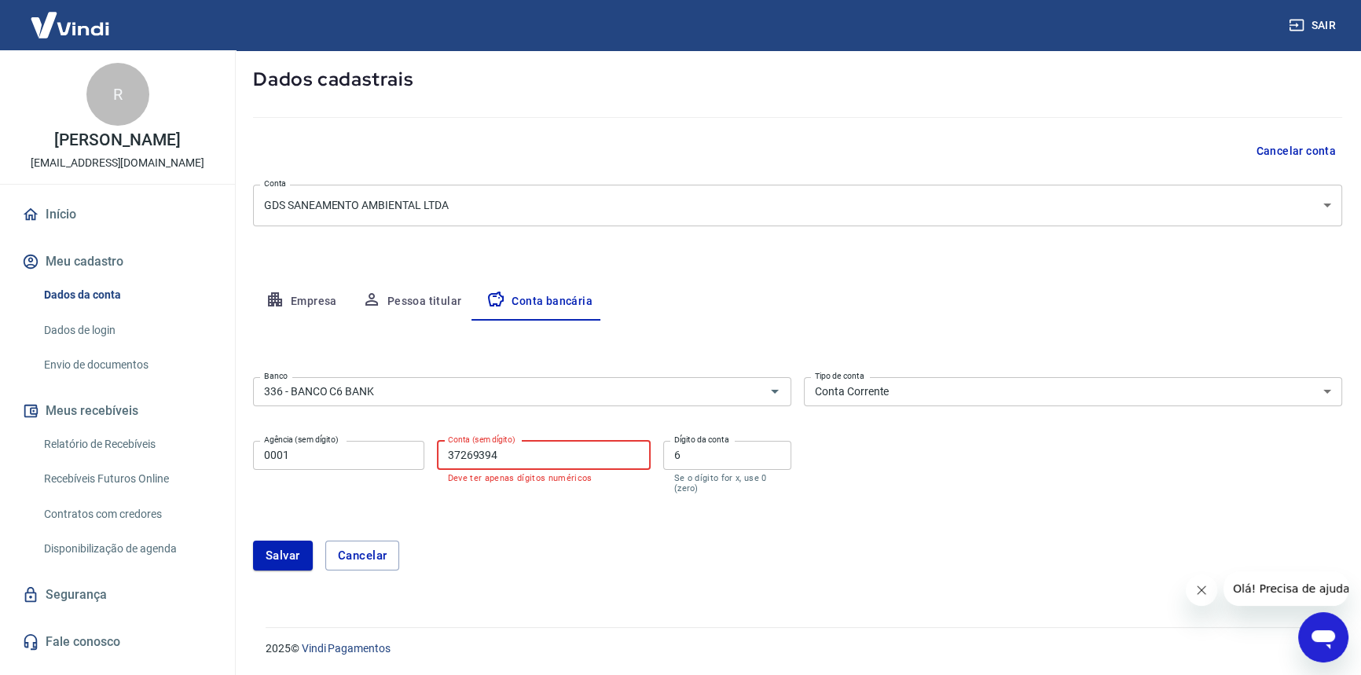
click at [519, 454] on input "37269394" at bounding box center [544, 455] width 214 height 29
click at [455, 453] on input "37269394" at bounding box center [544, 455] width 214 height 29
click at [449, 453] on input "37269394" at bounding box center [544, 455] width 214 height 29
type input "37269394"
click at [258, 561] on button "Salvar" at bounding box center [283, 556] width 60 height 30
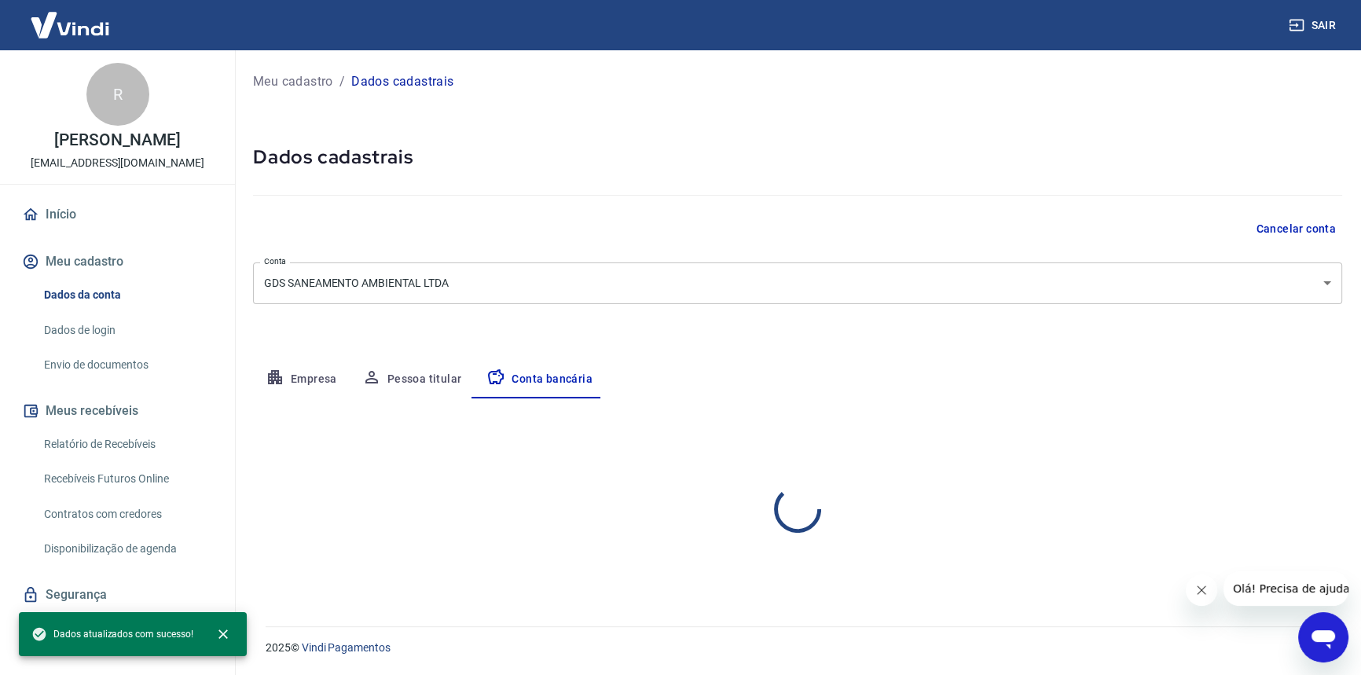
scroll to position [0, 0]
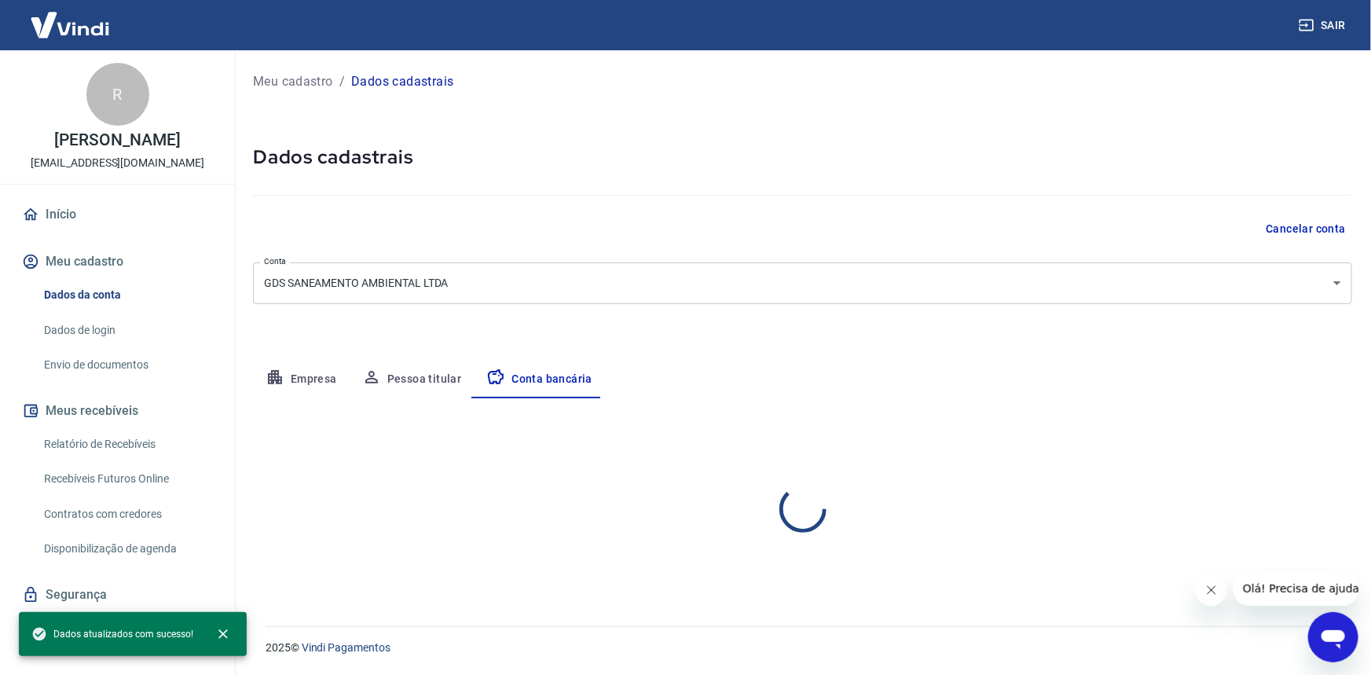
select select "1"
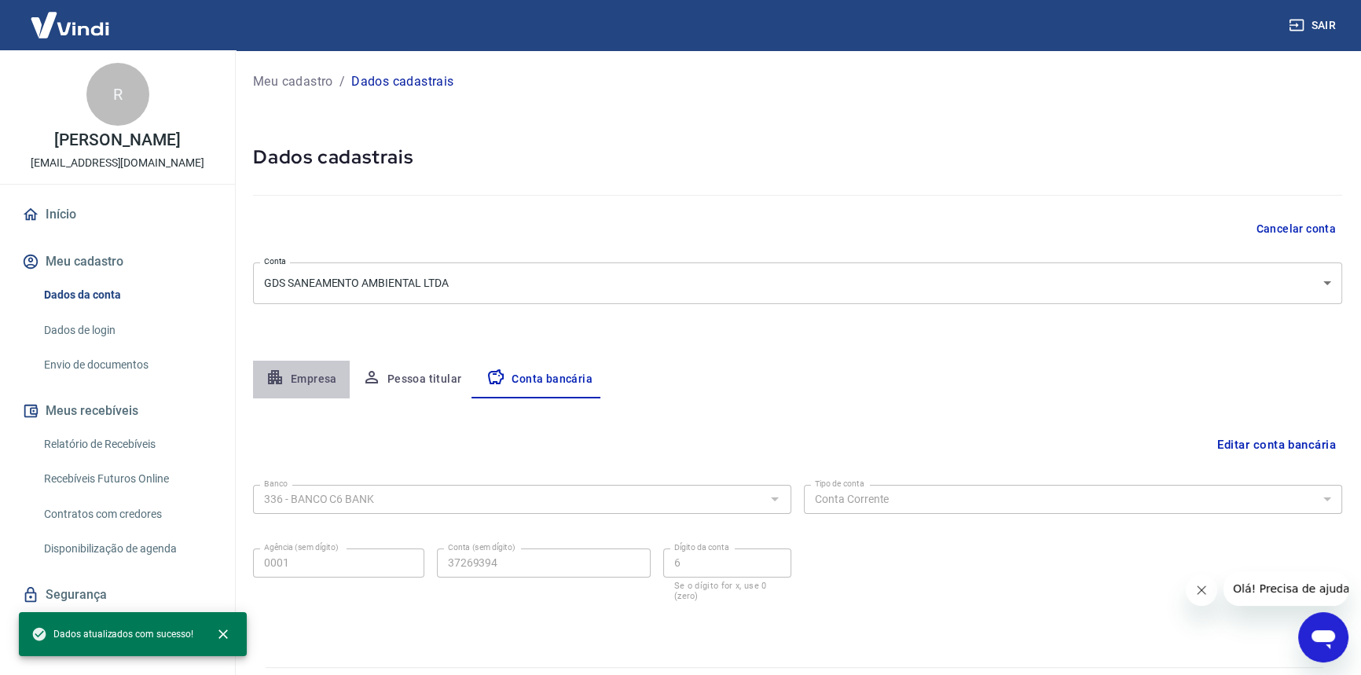
click at [324, 379] on button "Empresa" at bounding box center [301, 380] width 97 height 38
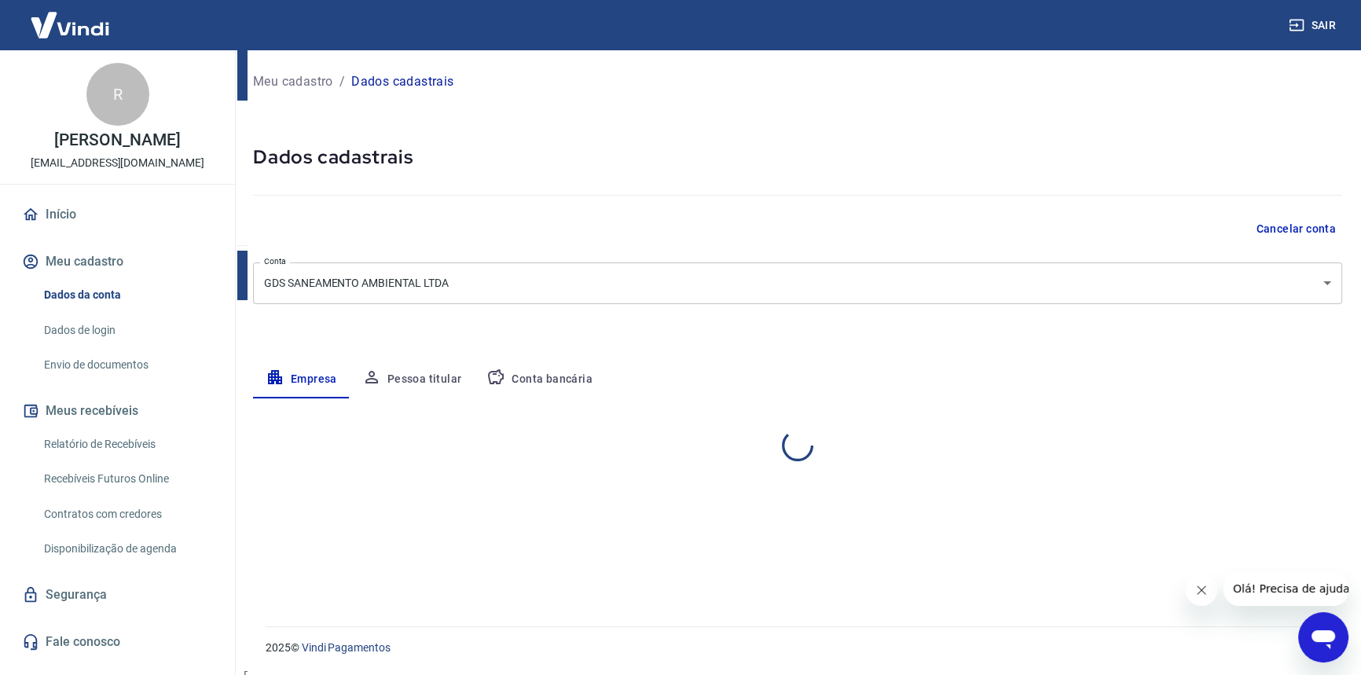
select select "SP"
select select "business"
